Goal: Task Accomplishment & Management: Use online tool/utility

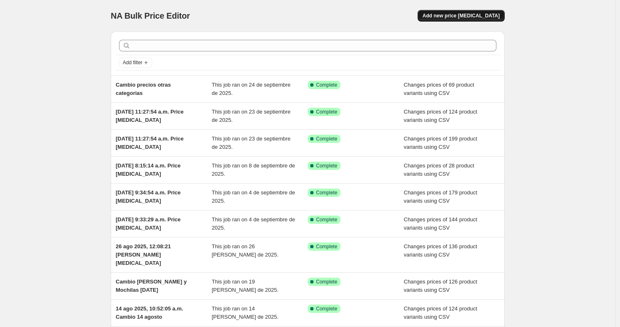
click at [464, 12] on button "Add new price [MEDICAL_DATA]" at bounding box center [461, 16] width 87 height 12
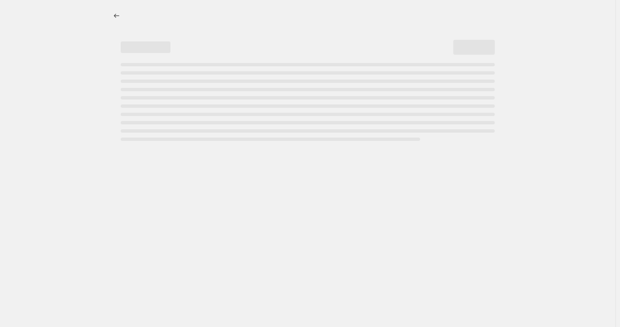
select select "percentage"
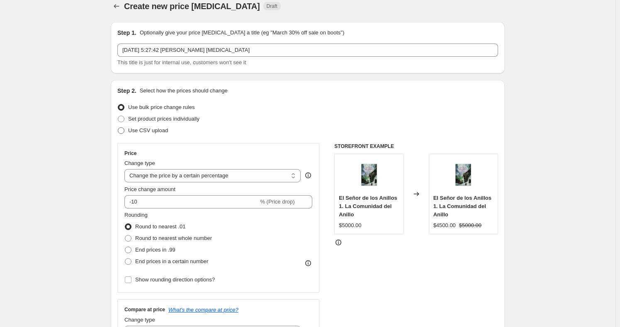
click at [146, 134] on span "Use CSV upload" at bounding box center [148, 131] width 40 height 8
click at [118, 128] on input "Use CSV upload" at bounding box center [118, 127] width 0 height 0
radio input "true"
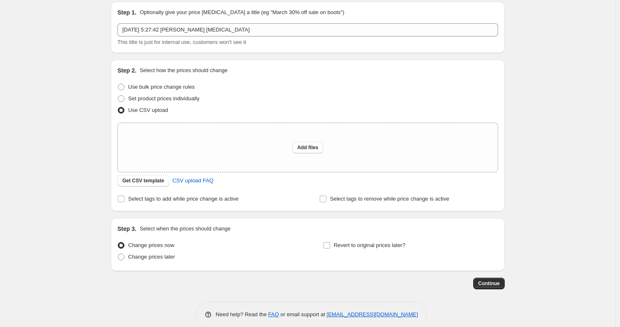
scroll to position [42, 0]
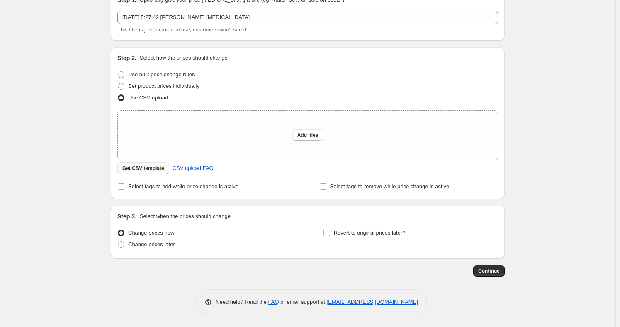
click at [157, 168] on span "Get CSV template" at bounding box center [143, 168] width 42 height 7
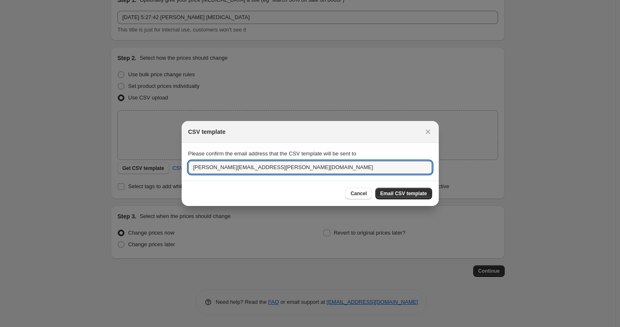
drag, startPoint x: 273, startPoint y: 165, endPoint x: 98, endPoint y: 155, distance: 175.0
click at [130, 327] on div "CSV template Please confirm the email address that the CSV template will be sen…" at bounding box center [310, 328] width 620 height 0
type input "[EMAIL_ADDRESS][DOMAIN_NAME]"
click at [396, 193] on span "Email CSV template" at bounding box center [403, 193] width 47 height 7
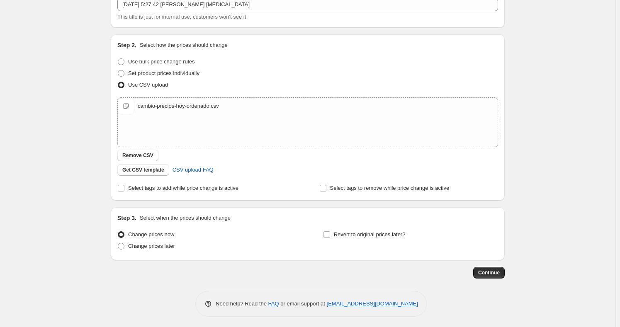
scroll to position [57, 0]
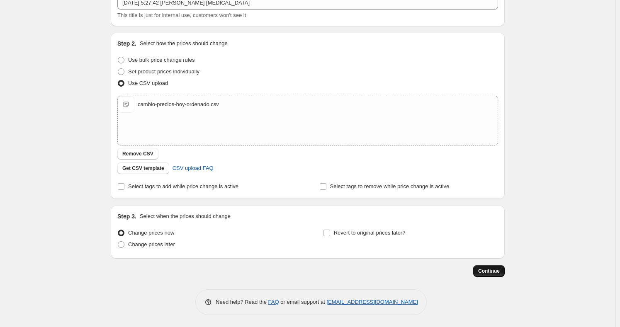
click at [491, 274] on button "Continue" at bounding box center [489, 272] width 32 height 12
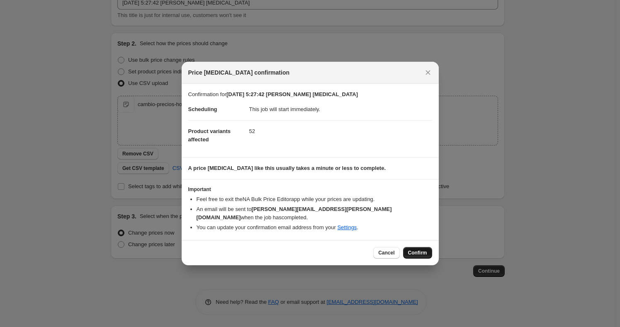
click at [411, 250] on span "Confirm" at bounding box center [417, 253] width 19 height 7
